Goal: Find specific page/section: Find specific page/section

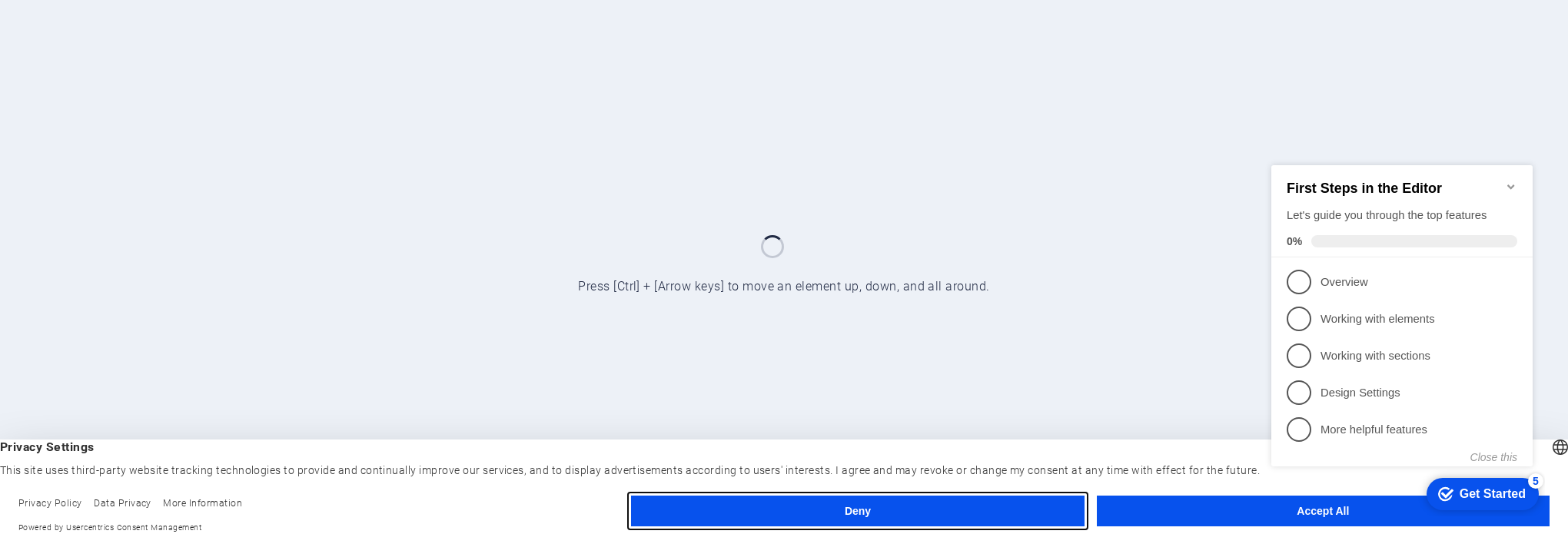
click at [993, 504] on button "Deny" at bounding box center [857, 511] width 453 height 31
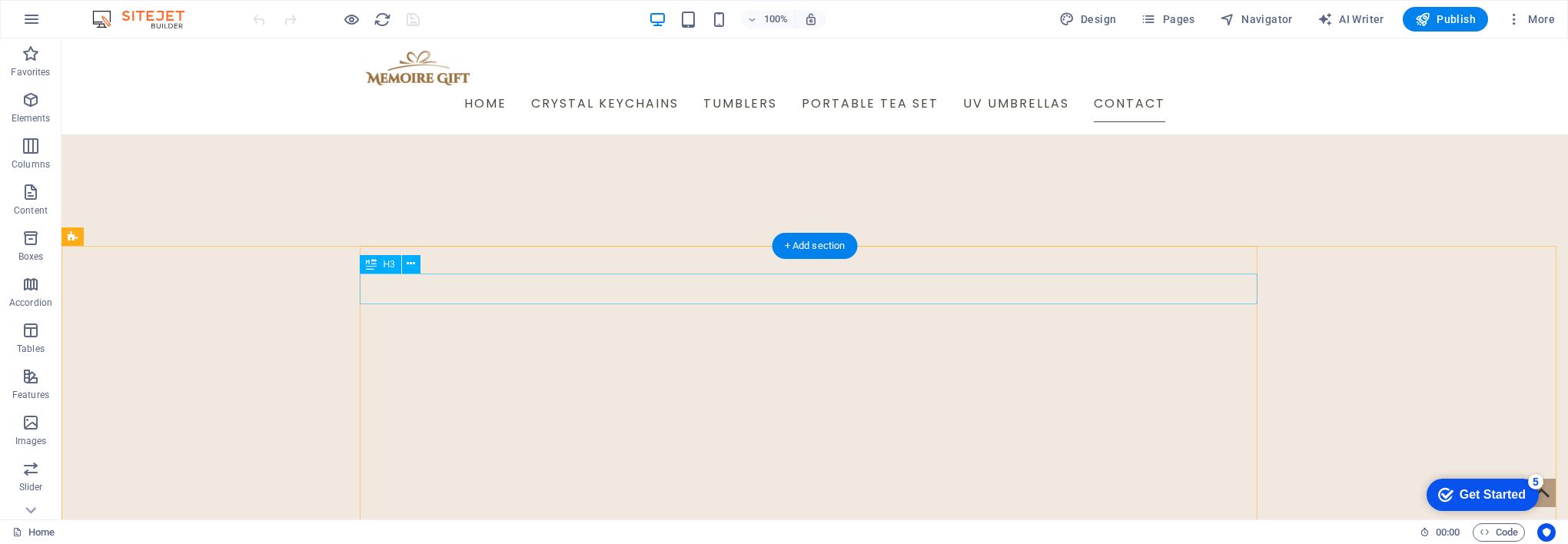
scroll to position [6612, 0]
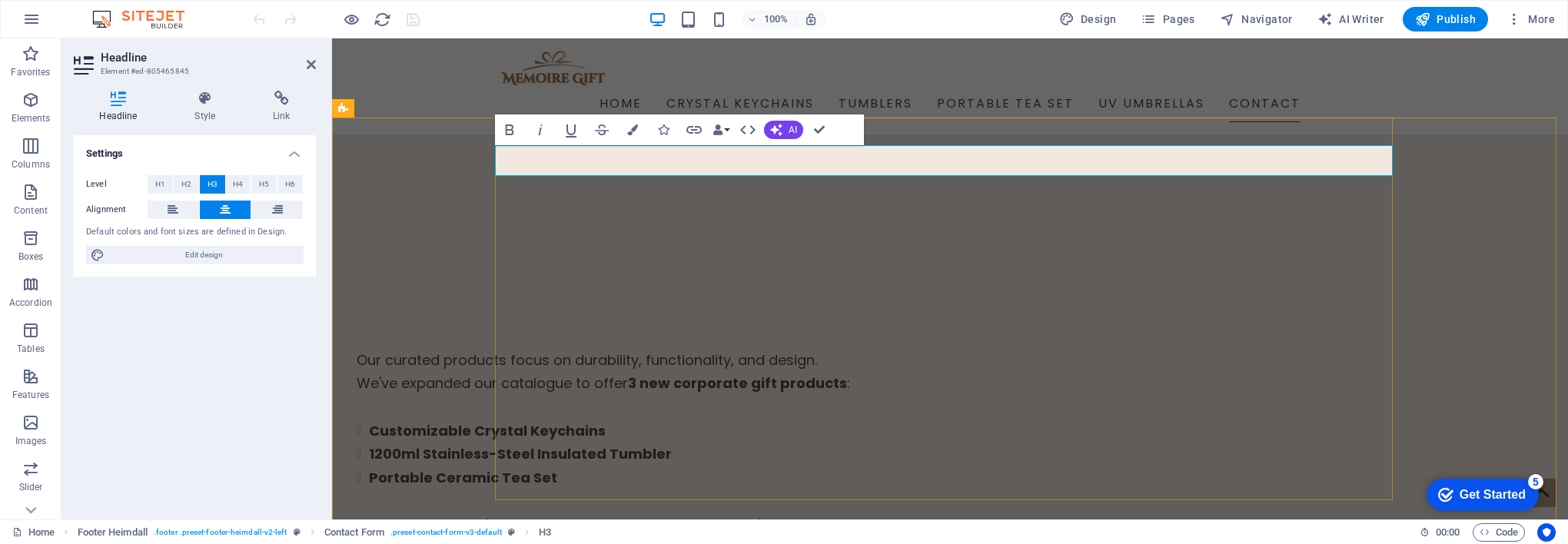
drag, startPoint x: 993, startPoint y: 156, endPoint x: 936, endPoint y: 162, distance: 57.3
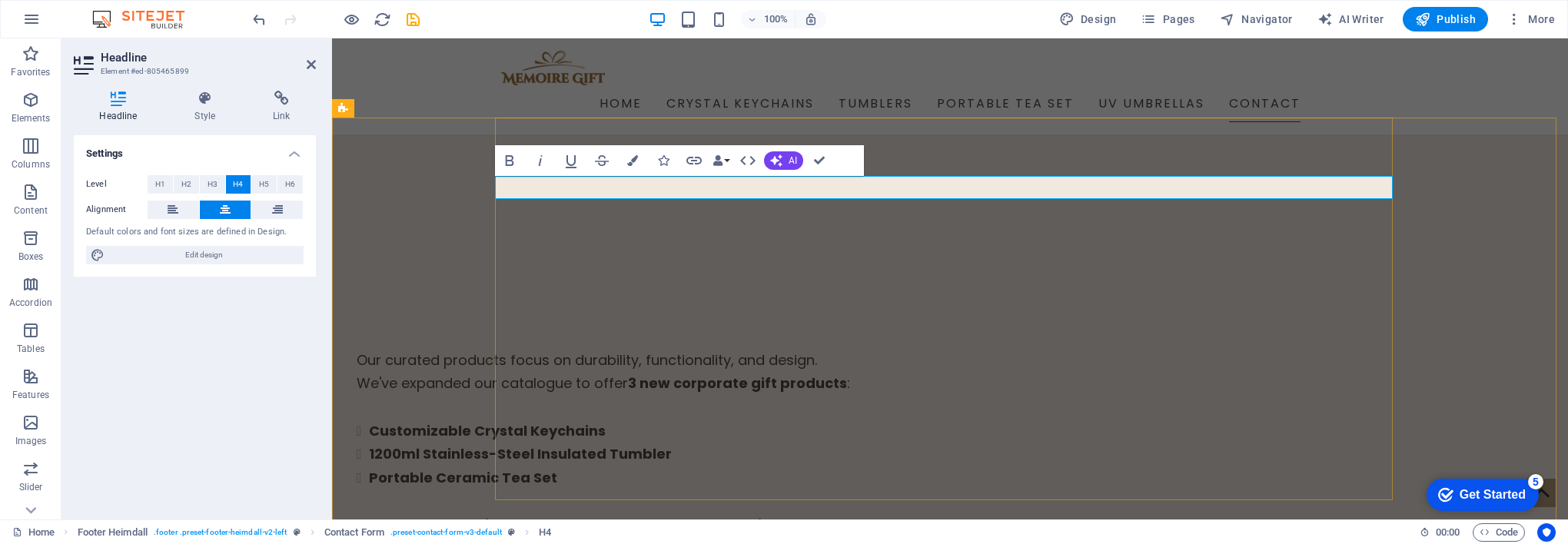
drag, startPoint x: 1235, startPoint y: 188, endPoint x: 1031, endPoint y: 191, distance: 204.0
drag, startPoint x: 1039, startPoint y: 188, endPoint x: 1228, endPoint y: 180, distance: 189.2
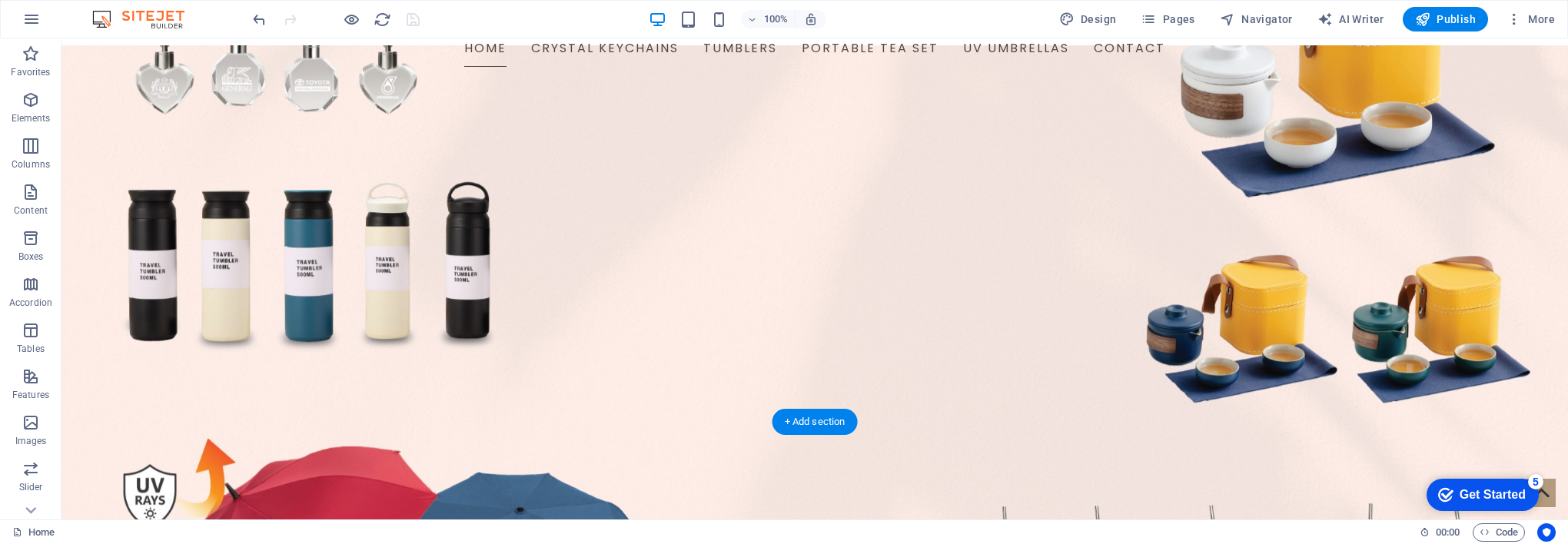
scroll to position [0, 0]
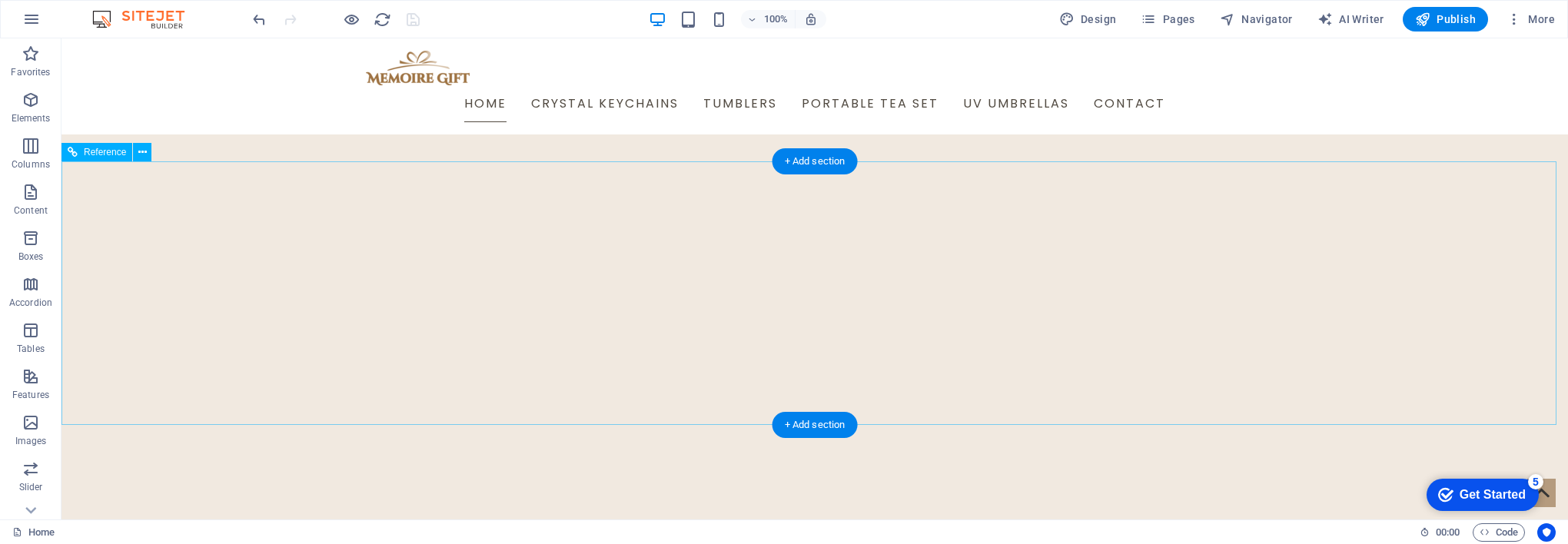
scroll to position [6459, 0]
